Goal: Task Accomplishment & Management: Complete application form

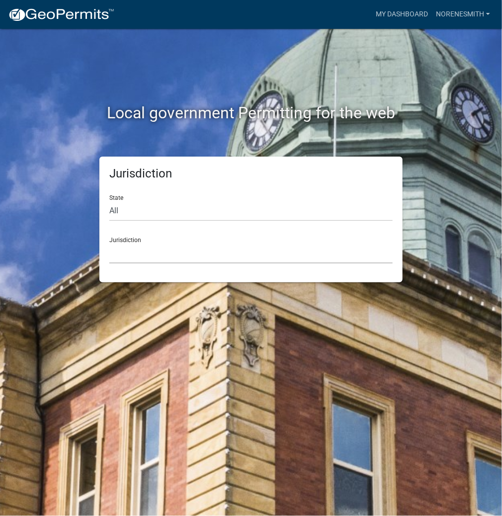
click at [125, 255] on select "[GEOGRAPHIC_DATA], [US_STATE] [GEOGRAPHIC_DATA], [US_STATE][PERSON_NAME][GEOGRA…" at bounding box center [250, 253] width 283 height 20
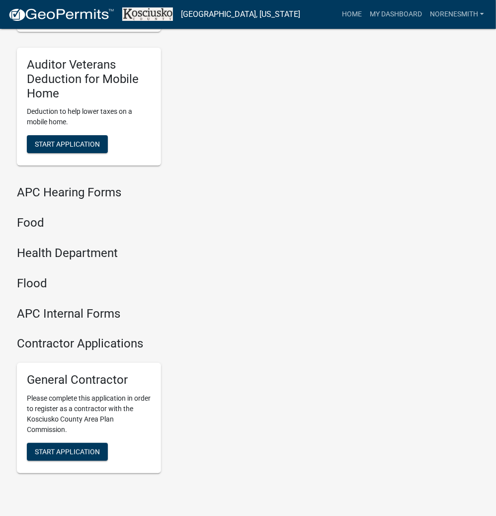
scroll to position [1195, 0]
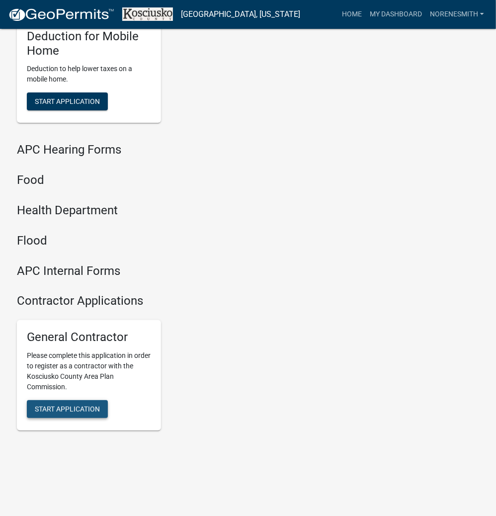
click at [84, 411] on span "Start Application" at bounding box center [67, 409] width 65 height 8
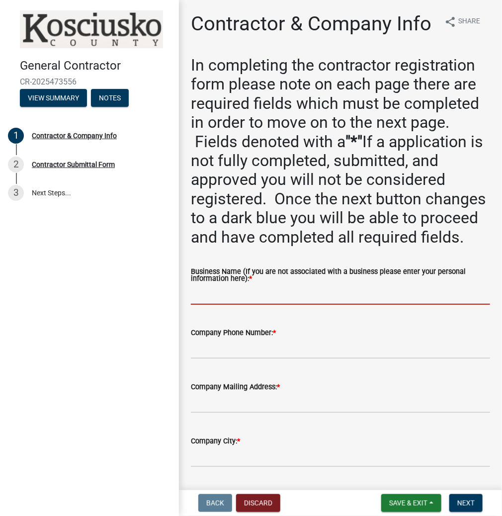
click at [211, 305] on input "Business Name (If you are not associated with a business please enter your pers…" at bounding box center [340, 294] width 299 height 20
type input "n"
type input "[PERSON_NAME]"
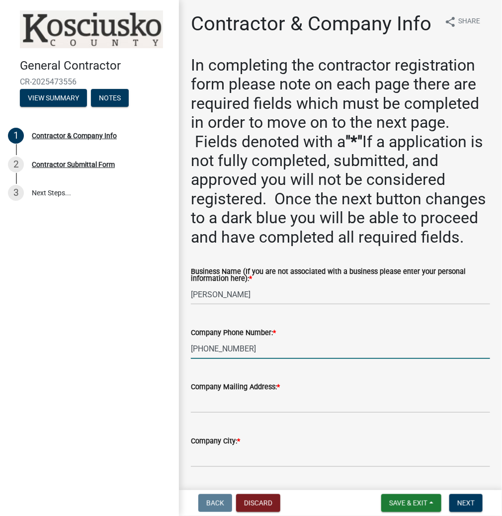
type input "[PHONE_NUMBER]"
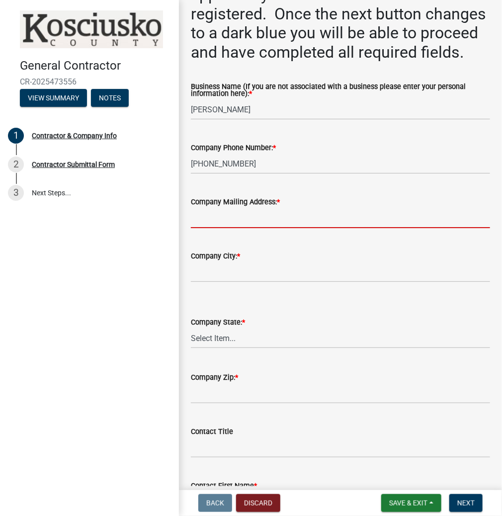
scroll to position [199, 0]
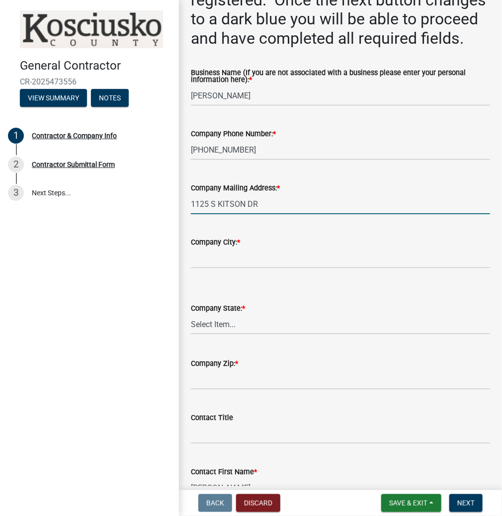
type input "1125 S KITSON DR"
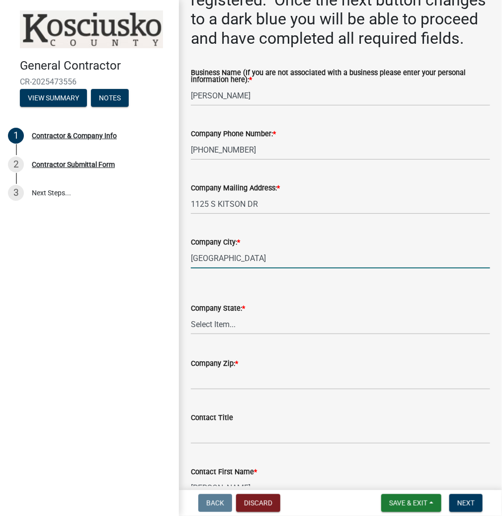
type input "[GEOGRAPHIC_DATA]"
select select "IN"
type input "46567"
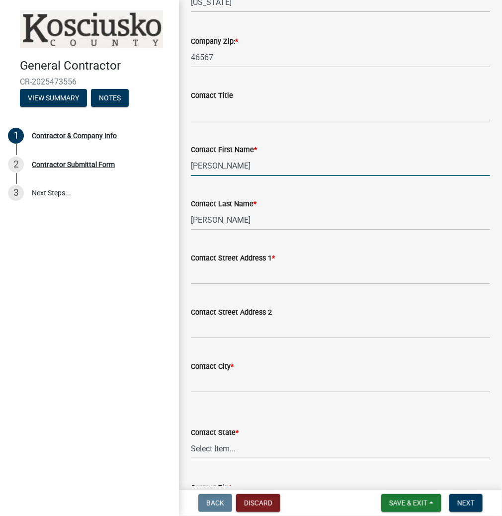
scroll to position [567, 0]
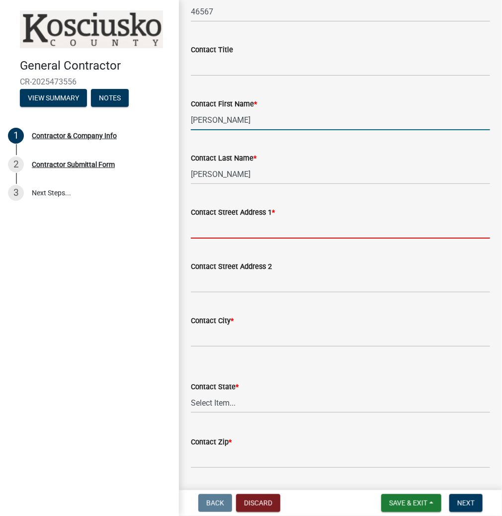
click at [216, 239] on input "Contact Street Address 1 *" at bounding box center [340, 228] width 299 height 20
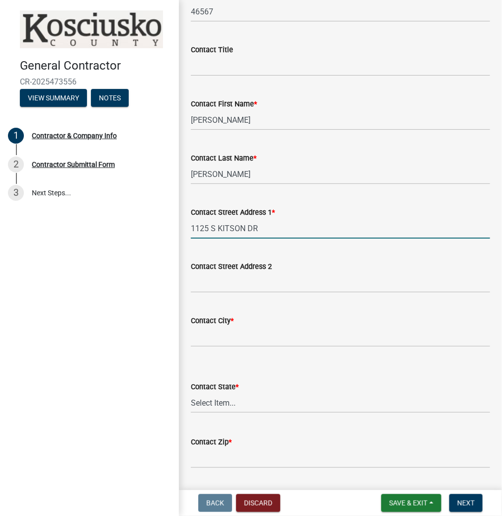
type input "1125 S KITSON DR"
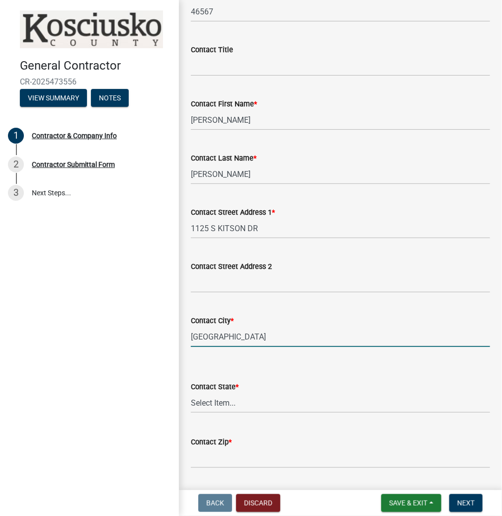
type input "[GEOGRAPHIC_DATA]"
select select "IN"
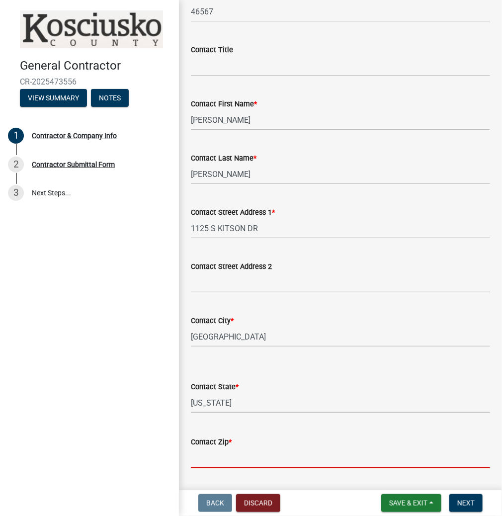
scroll to position [825, 0]
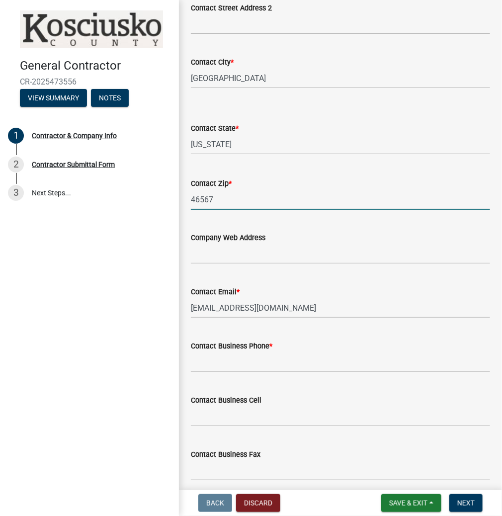
type input "46567"
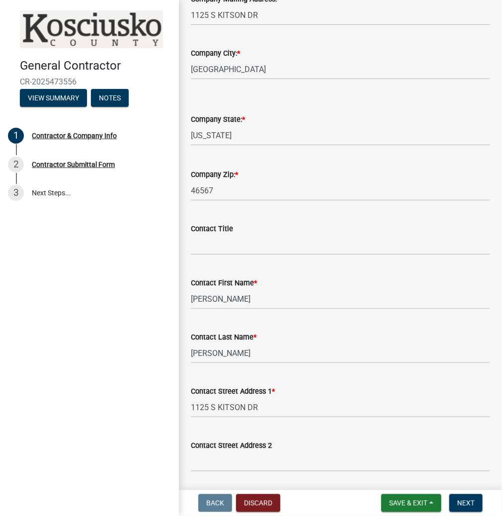
scroll to position [308, 0]
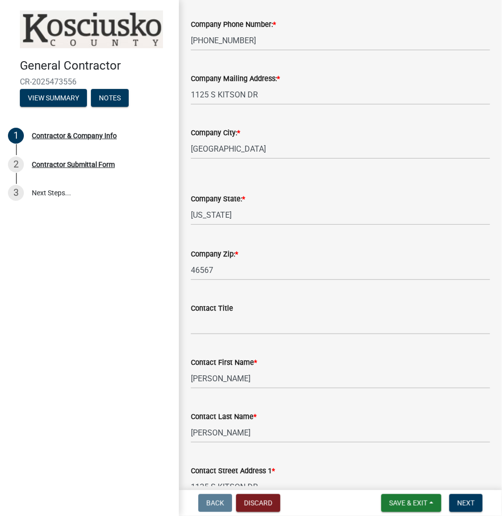
type input "[PHONE_NUMBER]"
click at [237, 51] on input "[PHONE_NUMBER]" at bounding box center [340, 40] width 299 height 20
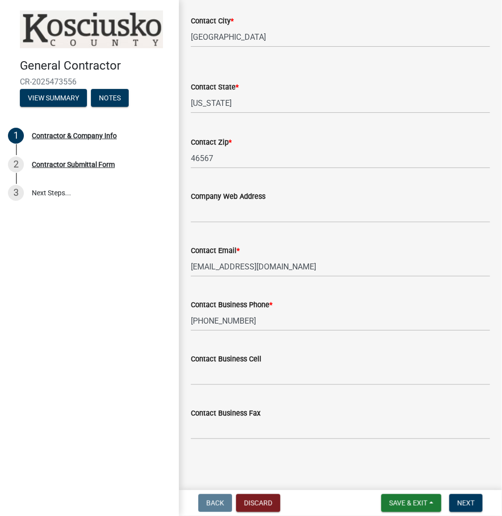
scroll to position [910, 0]
type input "[PHONE_NUMBER]"
click at [461, 508] on button "Next" at bounding box center [465, 503] width 33 height 18
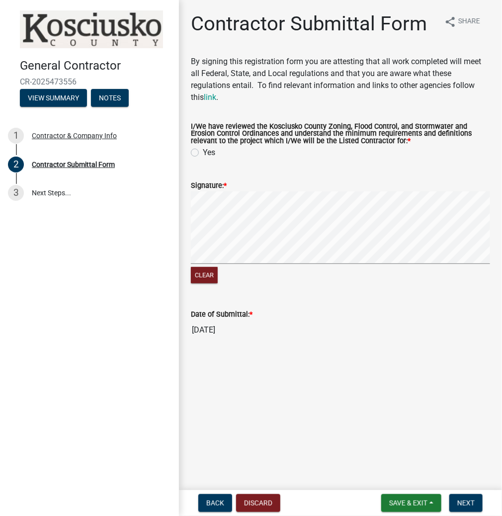
click at [203, 152] on label "Yes" at bounding box center [209, 153] width 12 height 12
click at [203, 152] on input "Yes" at bounding box center [206, 150] width 6 height 6
radio input "true"
click at [465, 502] on span "Next" at bounding box center [465, 503] width 17 height 8
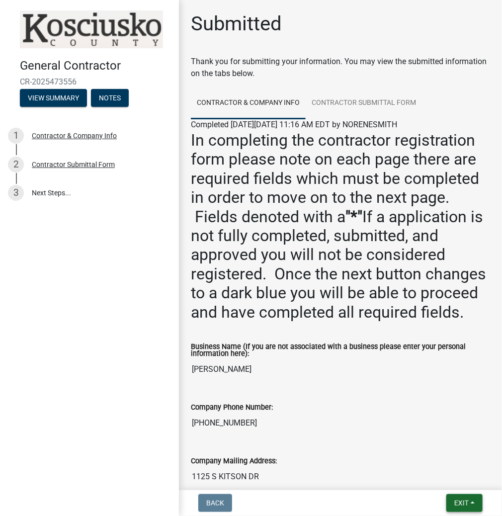
drag, startPoint x: 470, startPoint y: 502, endPoint x: 463, endPoint y: 489, distance: 14.0
click at [470, 502] on button "Exit" at bounding box center [464, 503] width 36 height 18
click at [453, 474] on button "Save & Exit" at bounding box center [444, 477] width 80 height 24
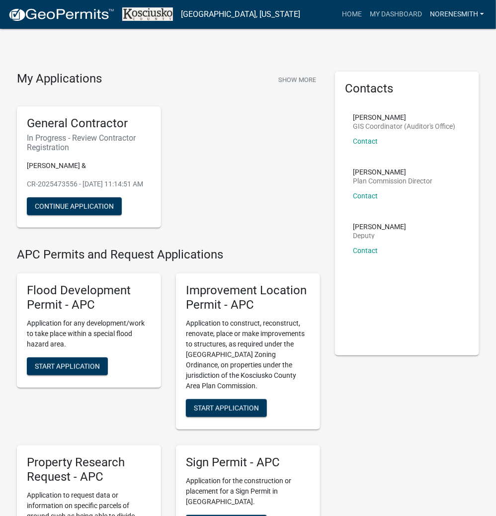
click at [456, 12] on link "NORENESMITH" at bounding box center [457, 14] width 62 height 19
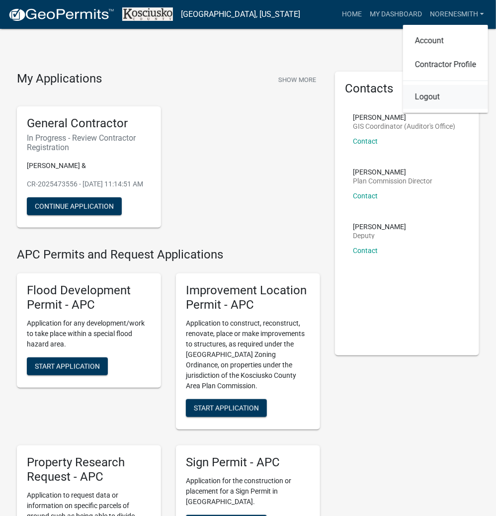
click at [425, 99] on link "Logout" at bounding box center [445, 97] width 85 height 24
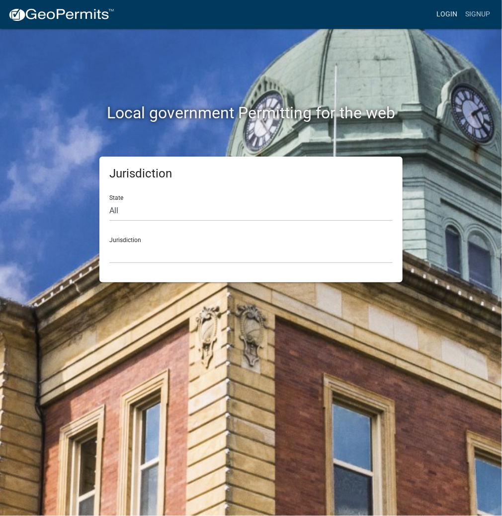
click at [442, 16] on link "Login" at bounding box center [446, 14] width 29 height 19
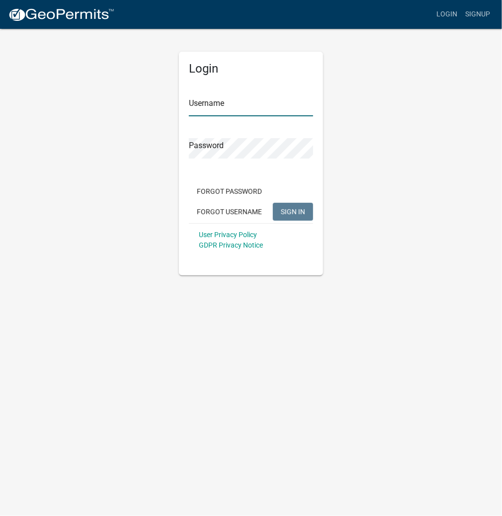
click at [223, 99] on input "Username" at bounding box center [251, 106] width 124 height 20
type input "kosplanning"
click at [273, 203] on button "SIGN IN" at bounding box center [293, 212] width 40 height 18
